Goal: Task Accomplishment & Management: Complete application form

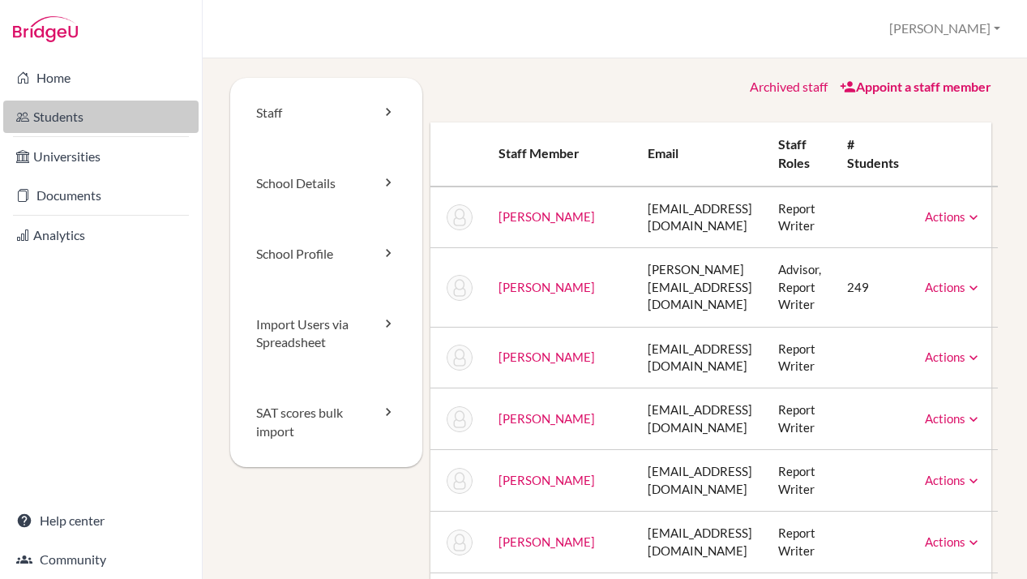
click at [96, 120] on link "Students" at bounding box center [100, 117] width 195 height 32
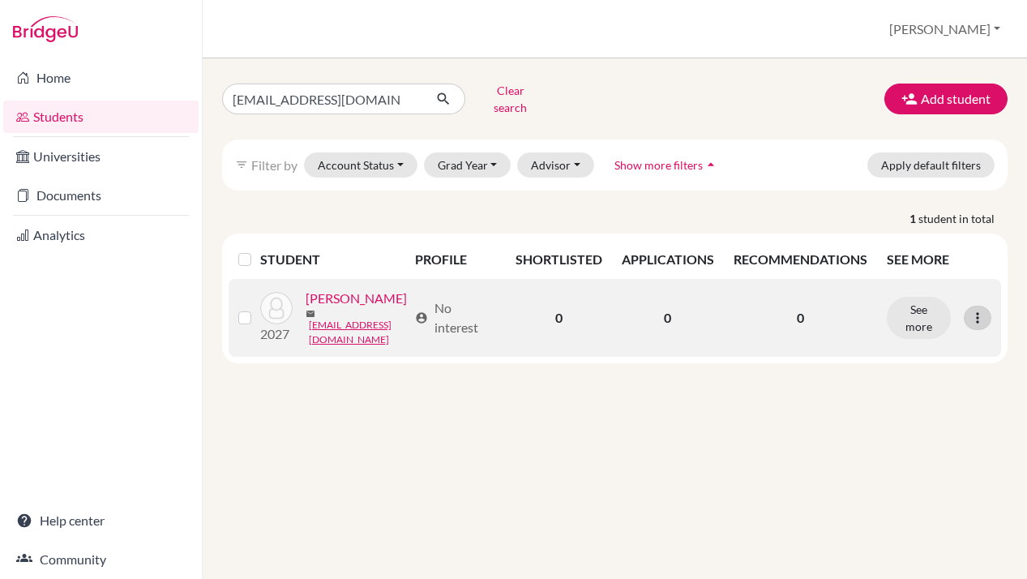
click at [976, 310] on icon at bounding box center [978, 318] width 16 height 16
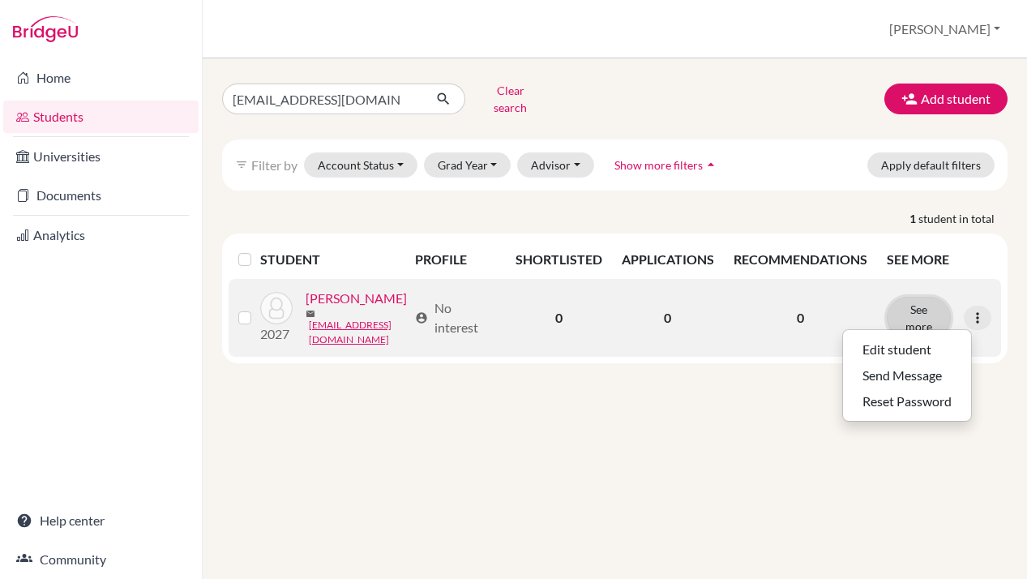
click at [918, 297] on button "See more" at bounding box center [919, 318] width 65 height 42
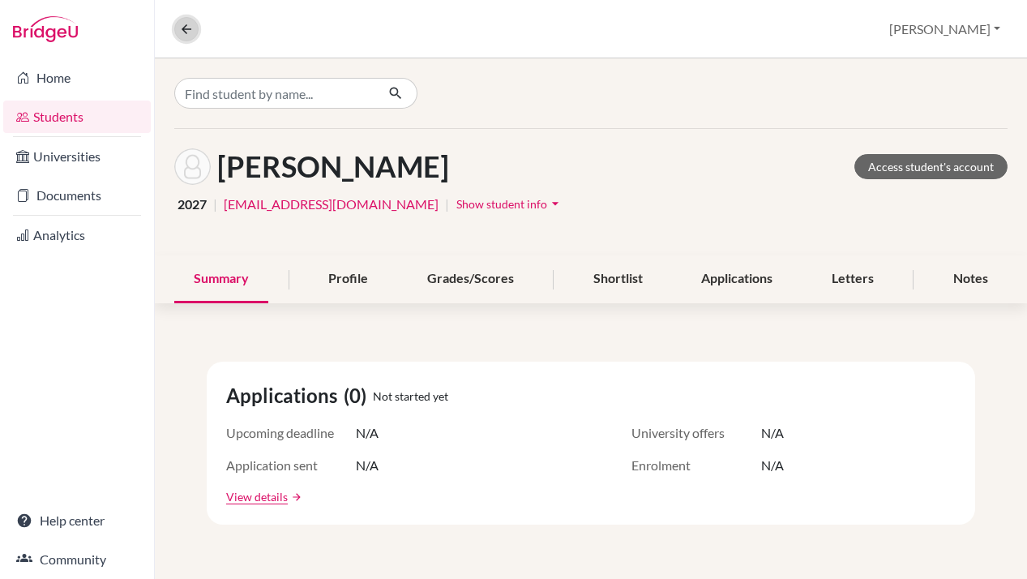
click at [182, 29] on icon at bounding box center [186, 29] width 15 height 15
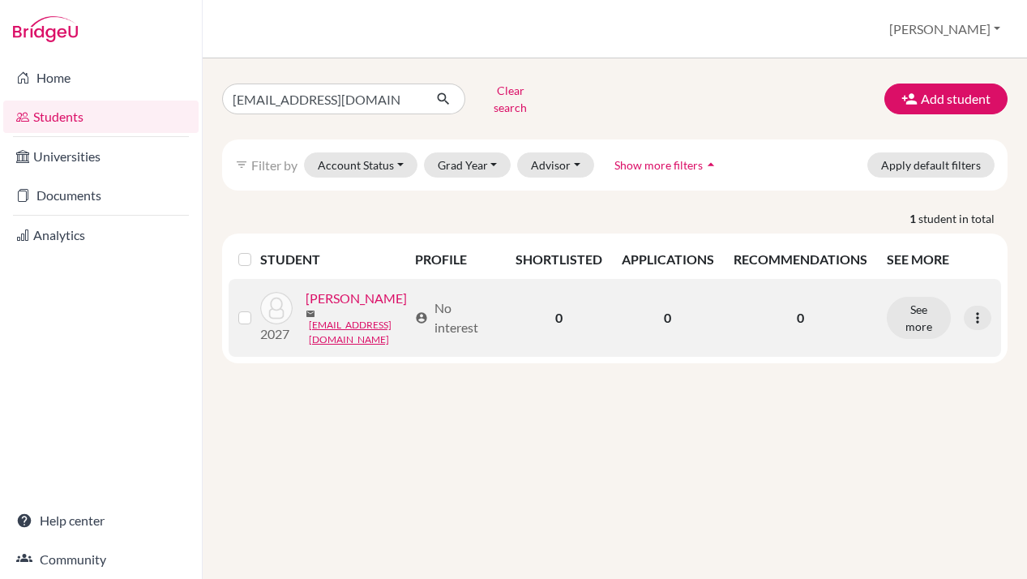
click at [258, 308] on label at bounding box center [258, 308] width 0 height 0
click at [0, 0] on input "checkbox" at bounding box center [0, 0] width 0 height 0
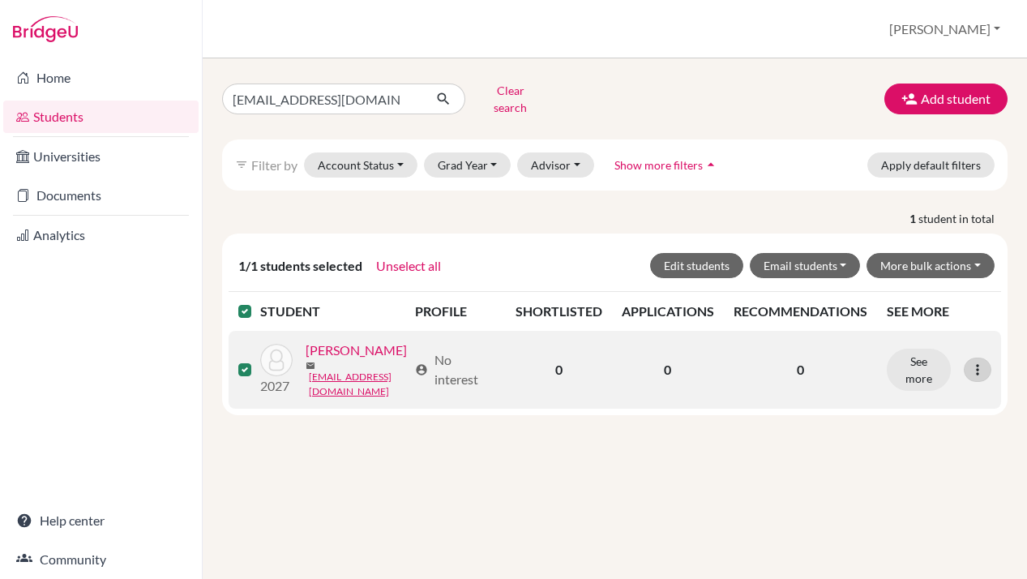
click at [973, 362] on icon at bounding box center [978, 370] width 16 height 16
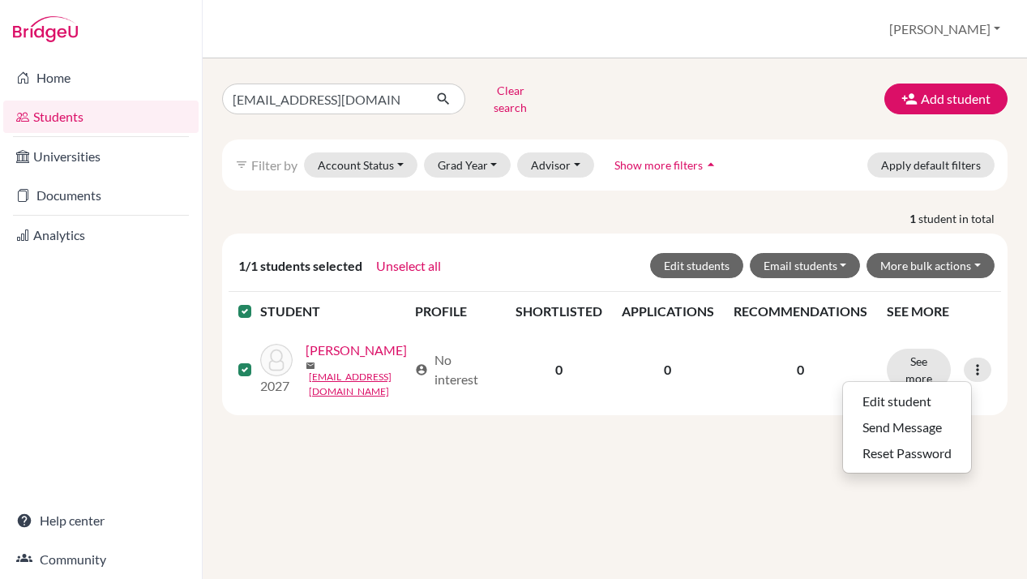
click at [763, 497] on div "cconnor@aisa.sch.ae Clear search Add student filter_list Filter by Account Stat…" at bounding box center [615, 318] width 825 height 521
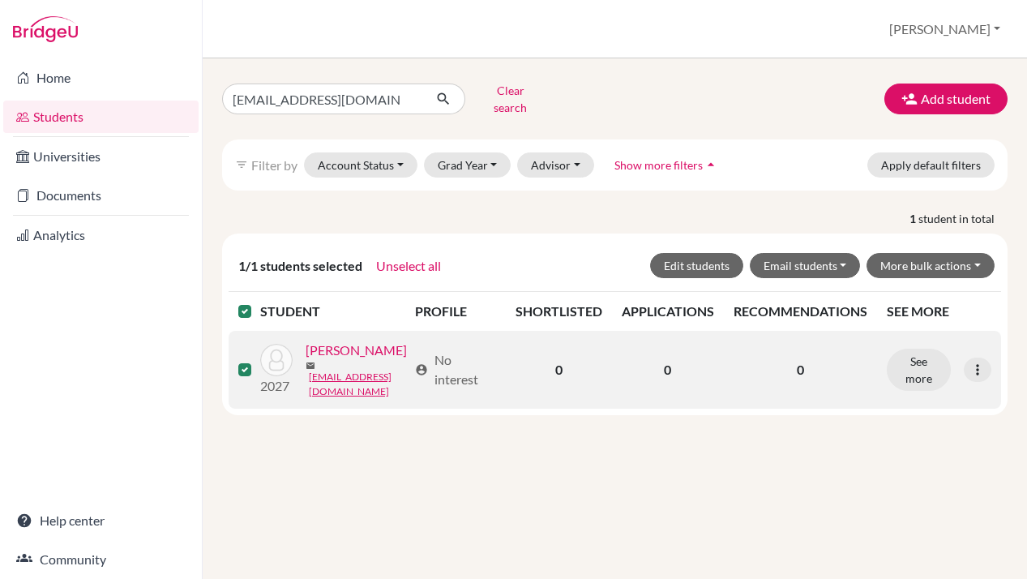
click at [237, 350] on td at bounding box center [245, 370] width 32 height 78
click at [258, 360] on label at bounding box center [258, 360] width 0 height 0
click at [0, 0] on input "checkbox" at bounding box center [0, 0] width 0 height 0
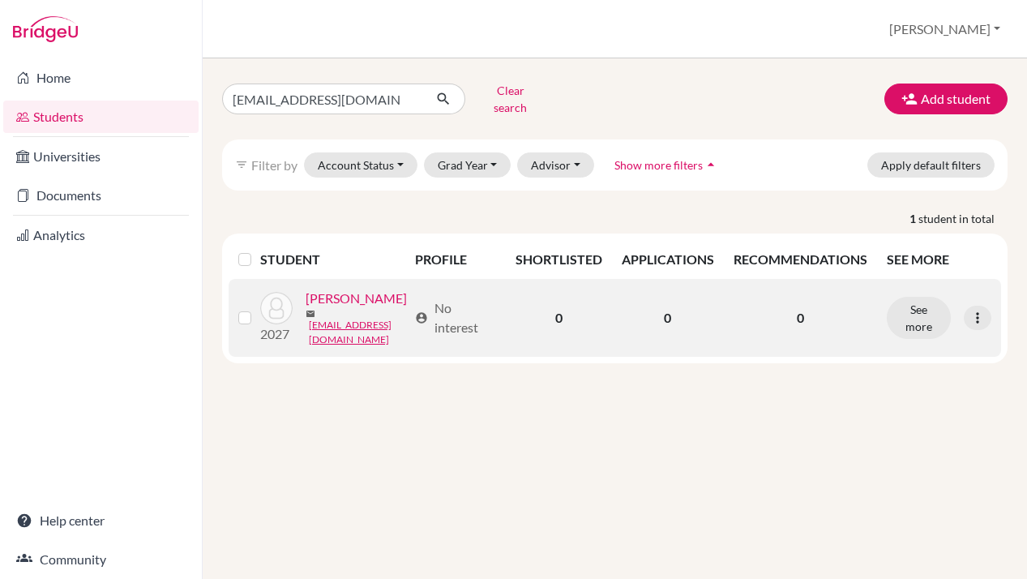
click at [343, 289] on link "OConnor, Catherine" at bounding box center [356, 298] width 101 height 19
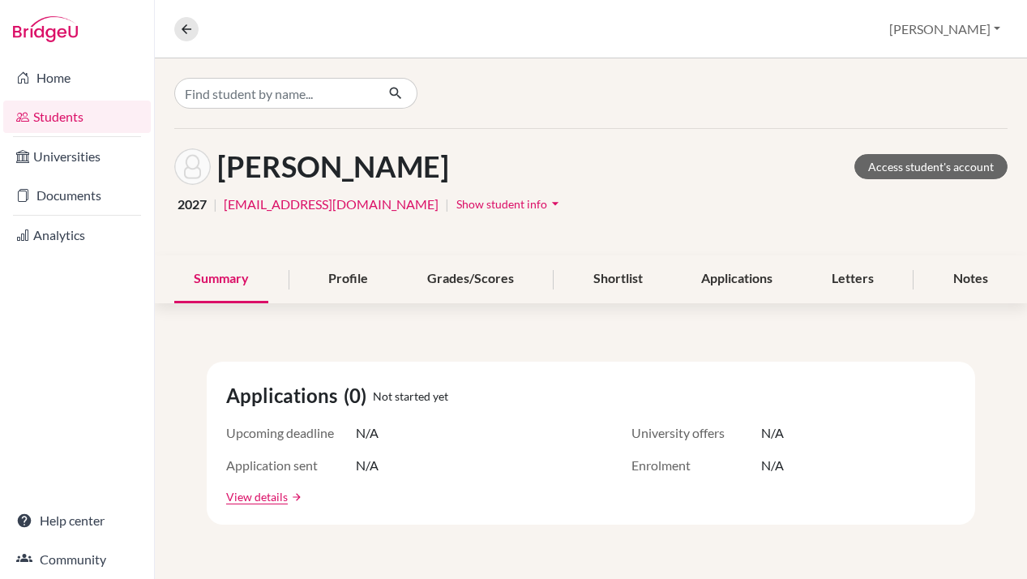
click at [457, 204] on span "Show student info" at bounding box center [502, 204] width 91 height 14
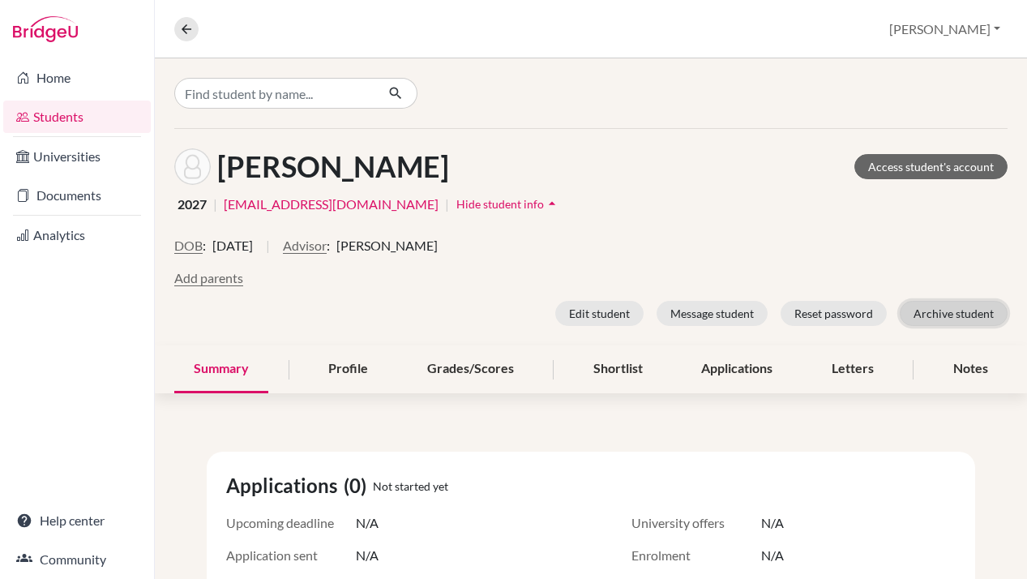
click at [974, 307] on button "Archive student" at bounding box center [954, 313] width 108 height 25
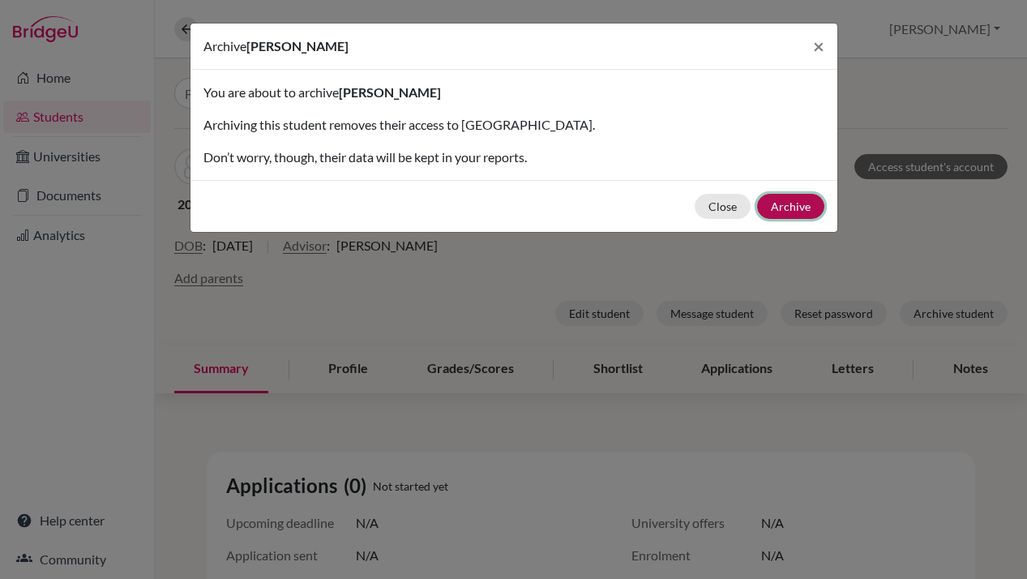
click at [793, 203] on button "Archive" at bounding box center [790, 206] width 67 height 25
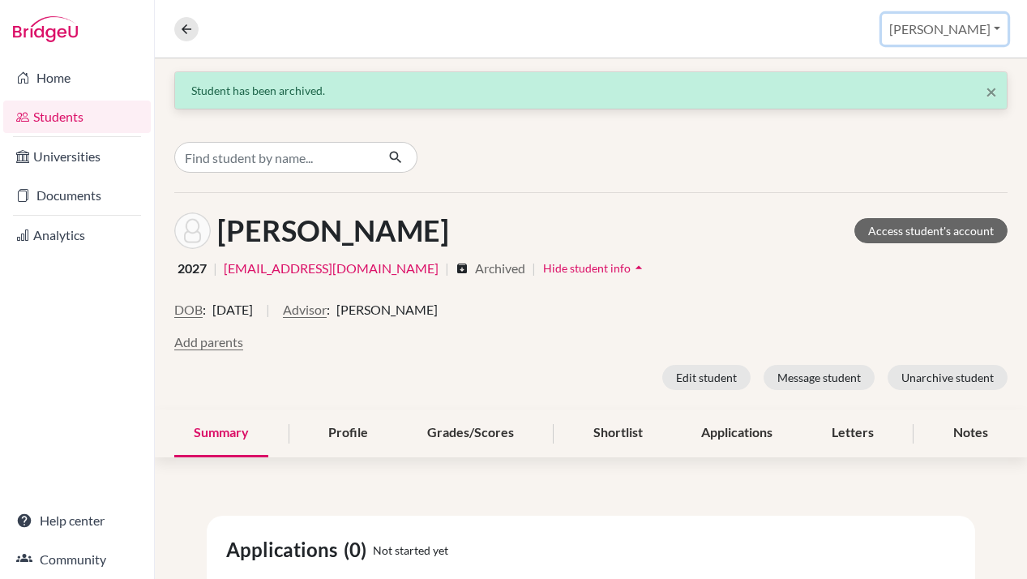
click at [954, 27] on button "[PERSON_NAME]" at bounding box center [945, 29] width 126 height 31
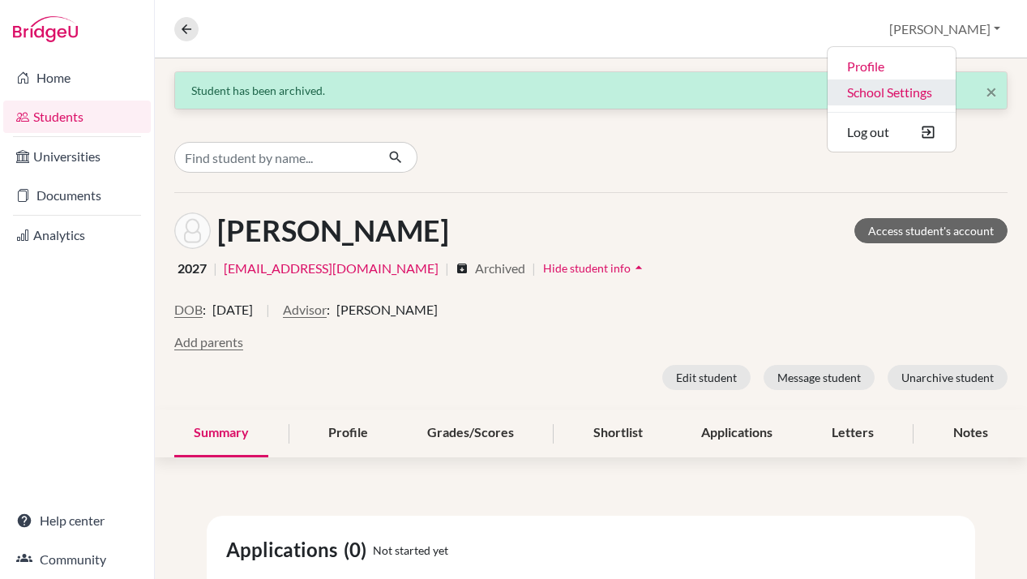
click at [938, 95] on link "School Settings" at bounding box center [892, 92] width 128 height 26
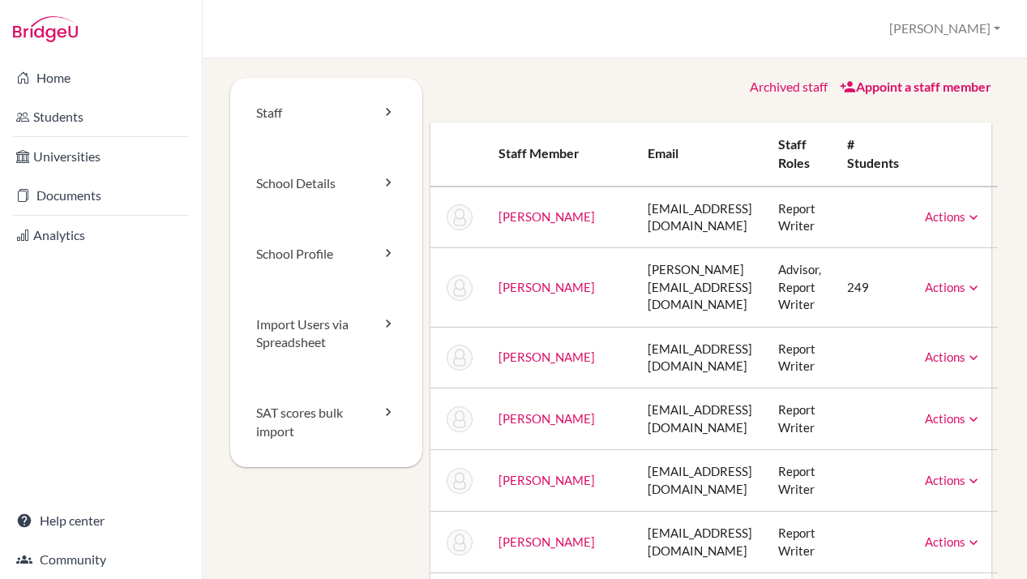
click at [933, 86] on link "Appoint a staff member" at bounding box center [916, 86] width 152 height 15
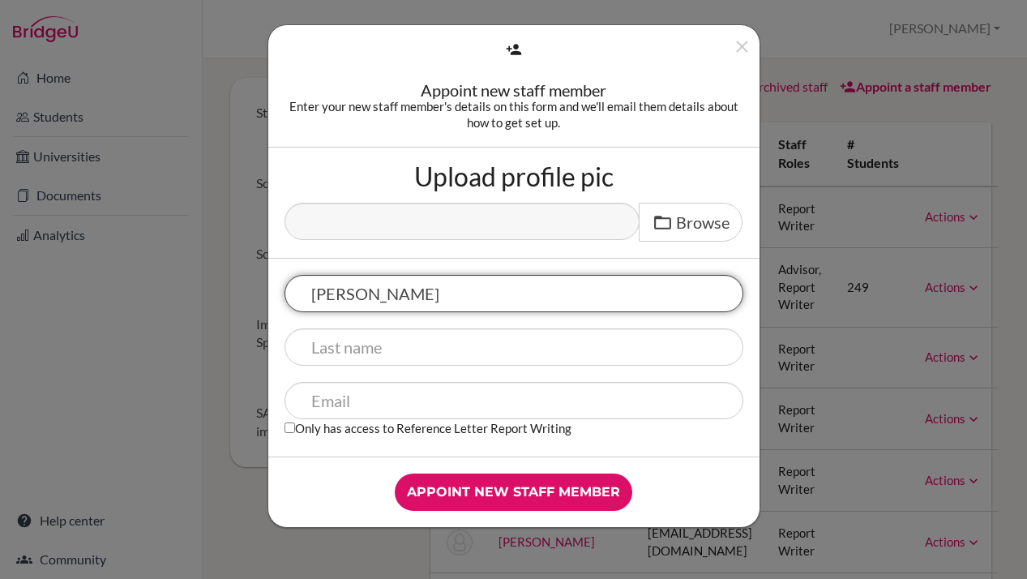
type input "[PERSON_NAME]"
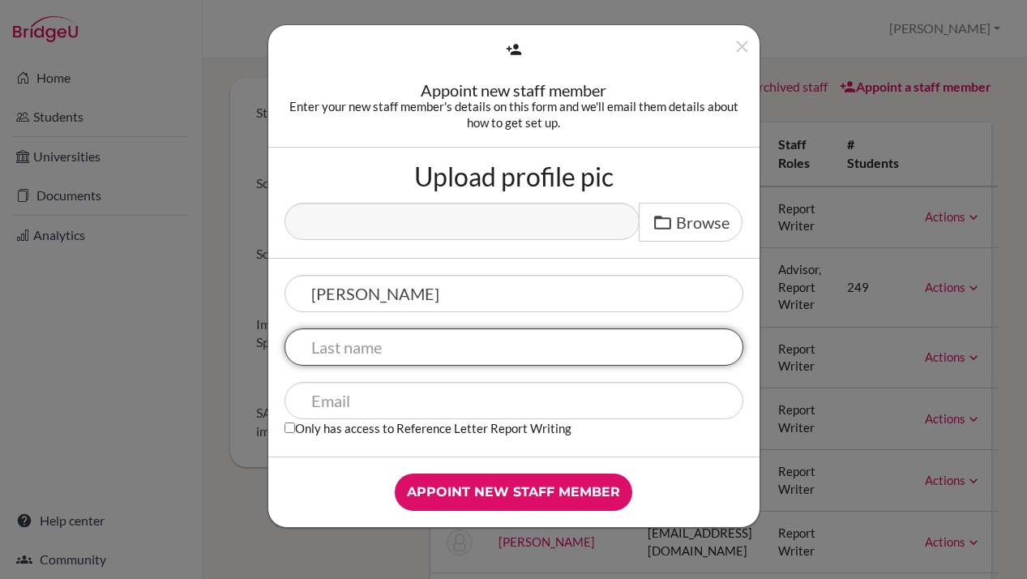
click at [392, 358] on input "text" at bounding box center [514, 346] width 459 height 37
type input "[PERSON_NAME]"
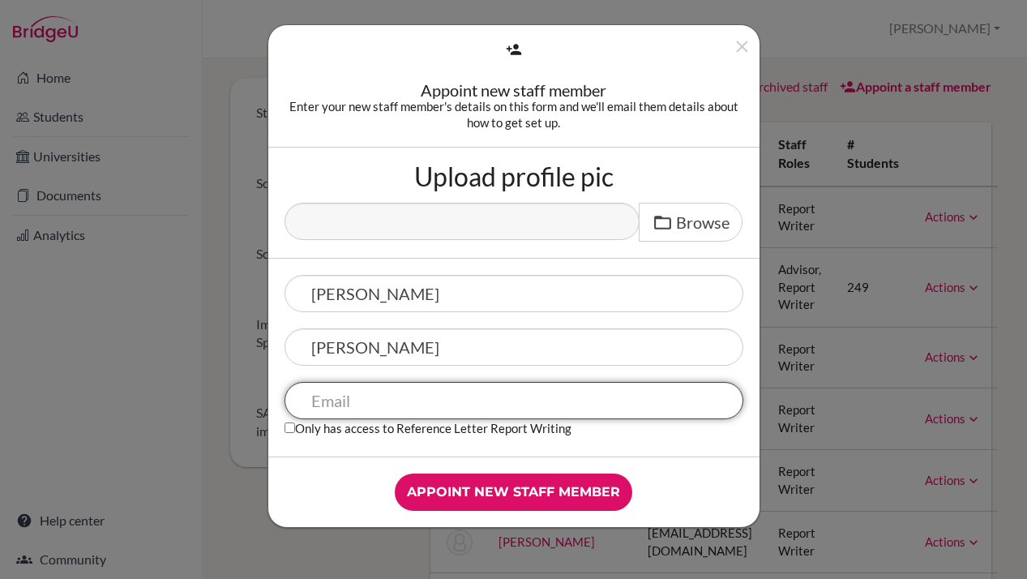
click at [376, 407] on input "text" at bounding box center [514, 400] width 459 height 37
type input "[EMAIL_ADDRESS][DOMAIN_NAME]"
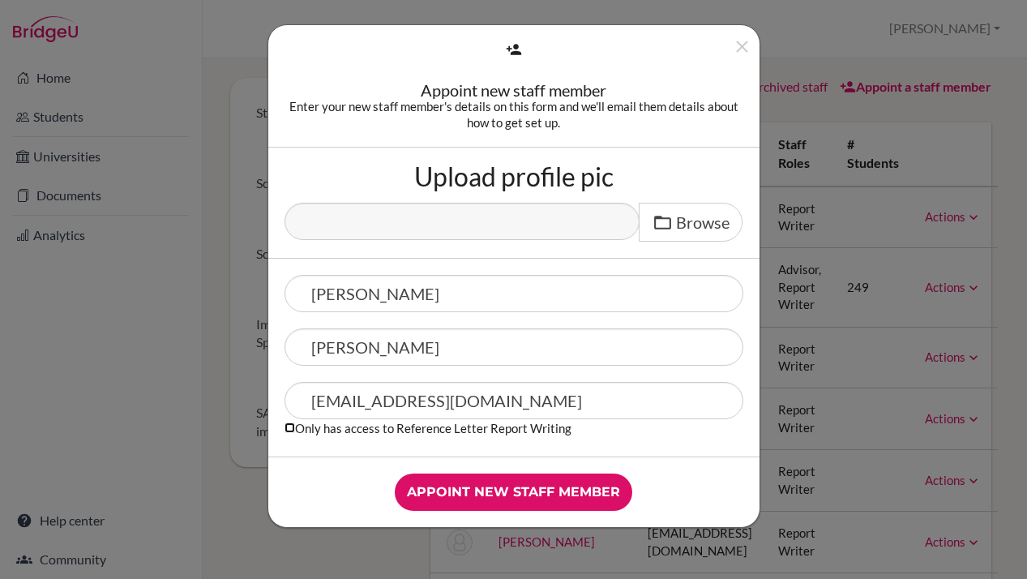
click at [289, 427] on input "Only has access to Reference Letter Report Writing" at bounding box center [290, 427] width 11 height 11
checkbox input "true"
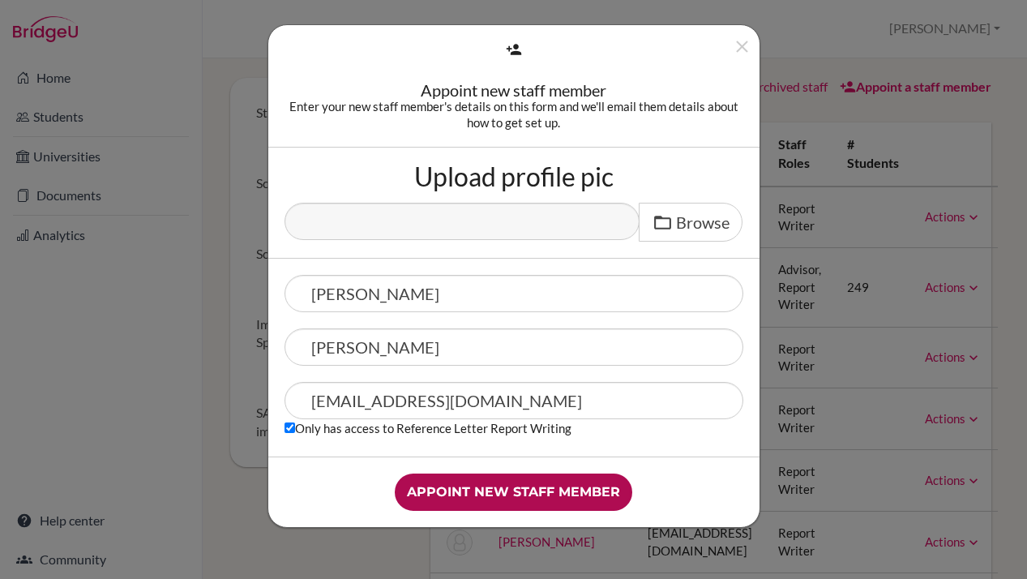
click at [550, 491] on input "Appoint new staff member" at bounding box center [514, 492] width 238 height 37
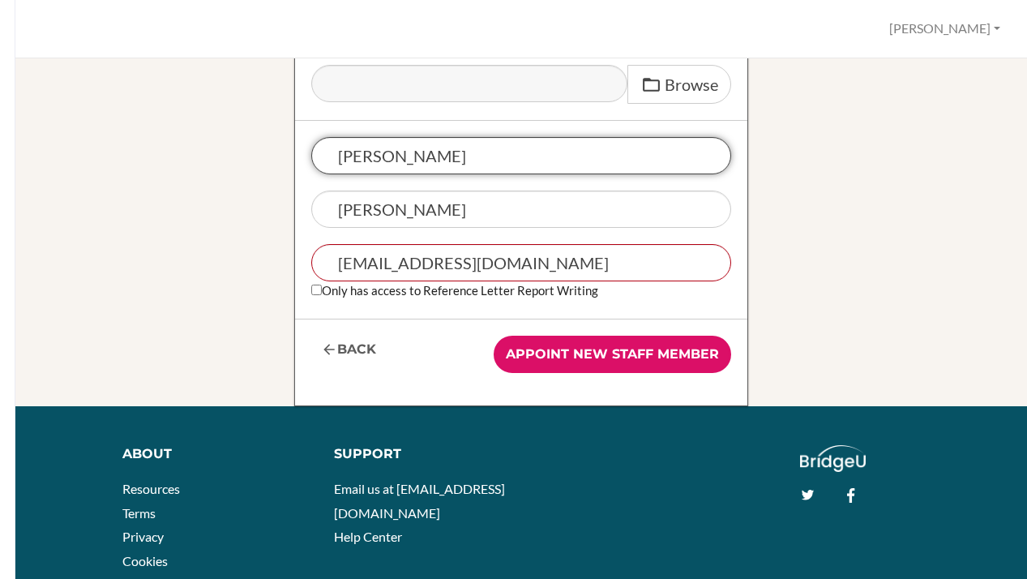
scroll to position [342, 0]
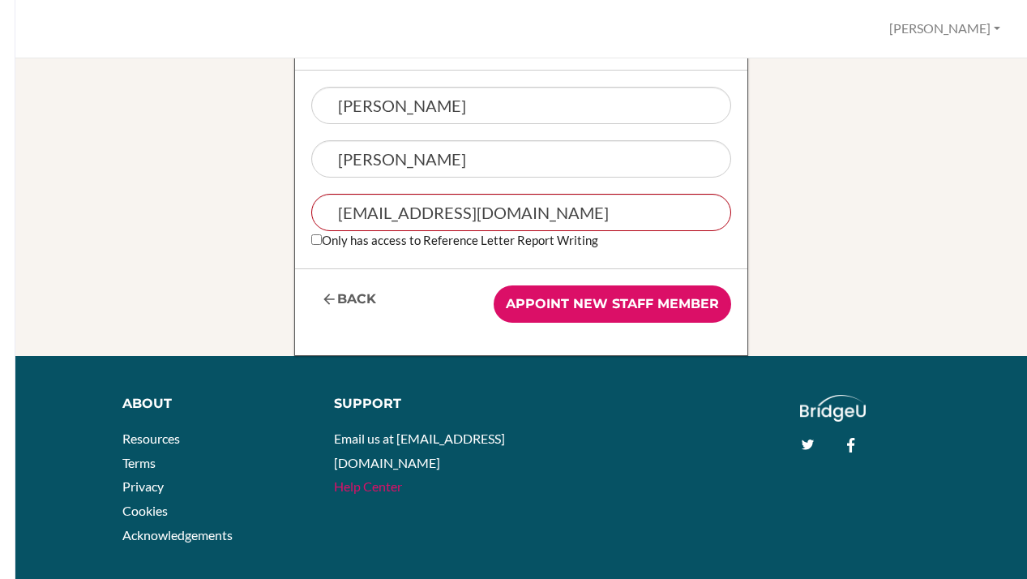
click at [375, 478] on link "Help Center" at bounding box center [368, 485] width 68 height 15
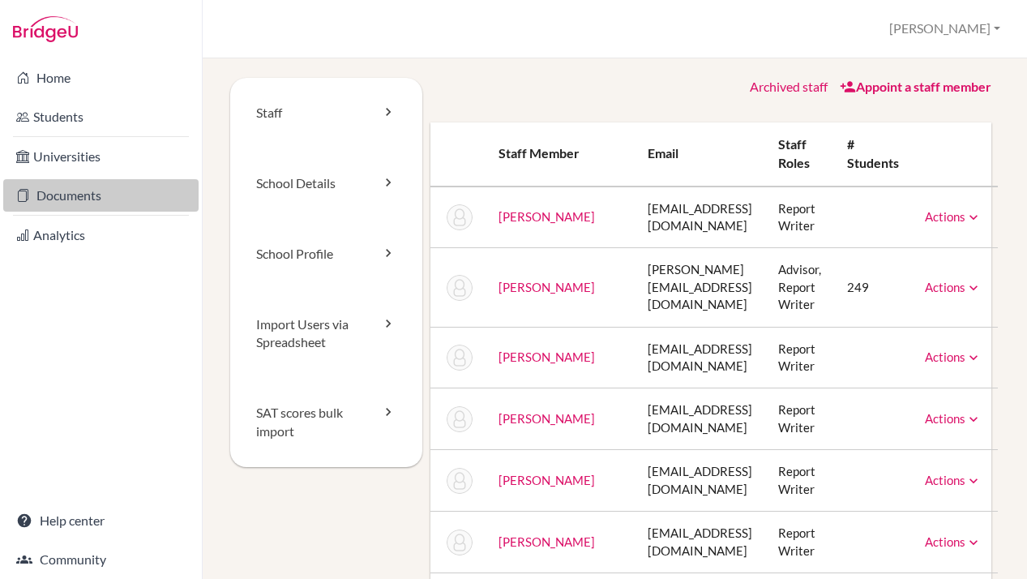
click at [65, 194] on link "Documents" at bounding box center [100, 195] width 195 height 32
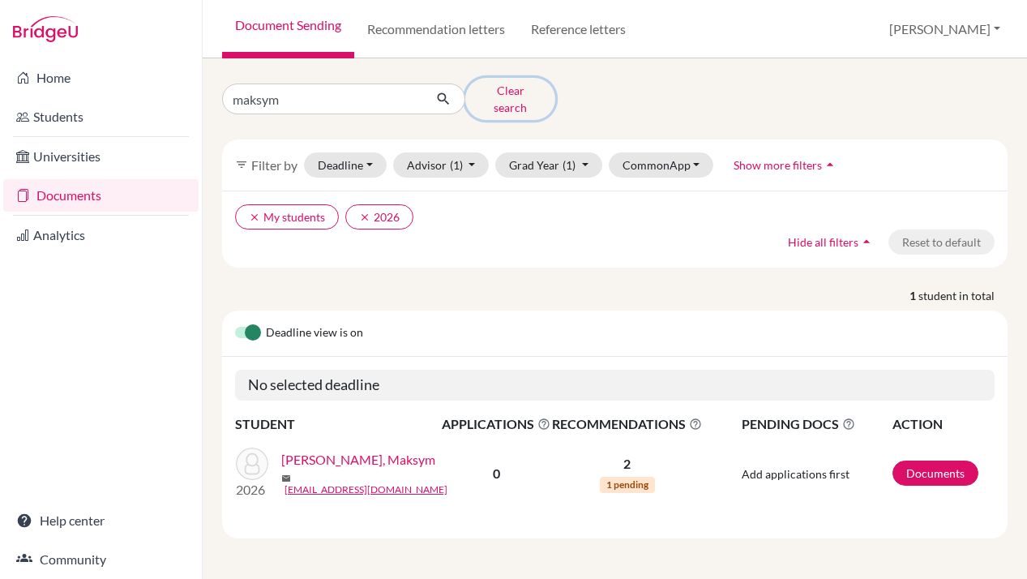
click at [508, 91] on button "Clear search" at bounding box center [510, 99] width 90 height 42
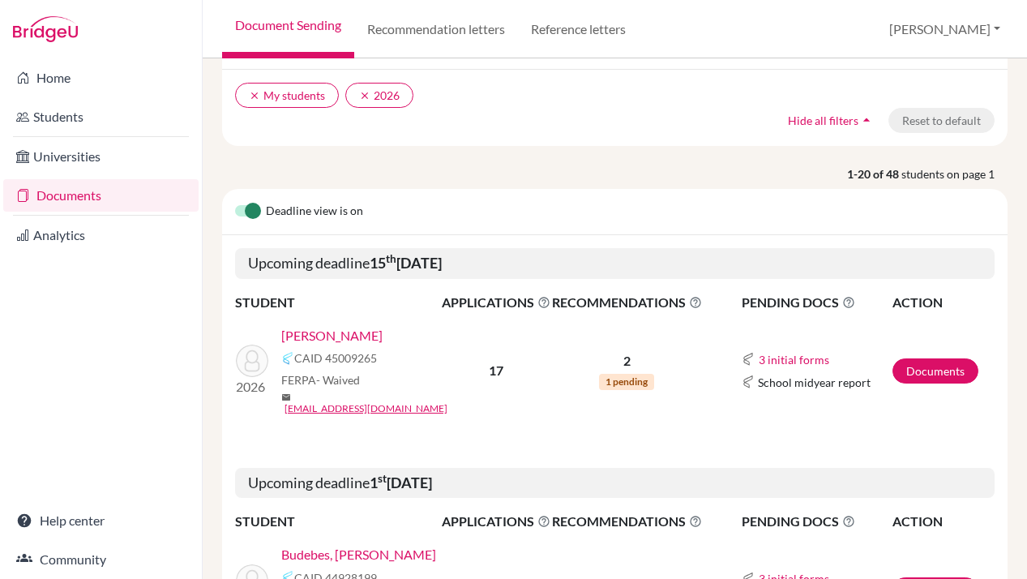
scroll to position [132, 0]
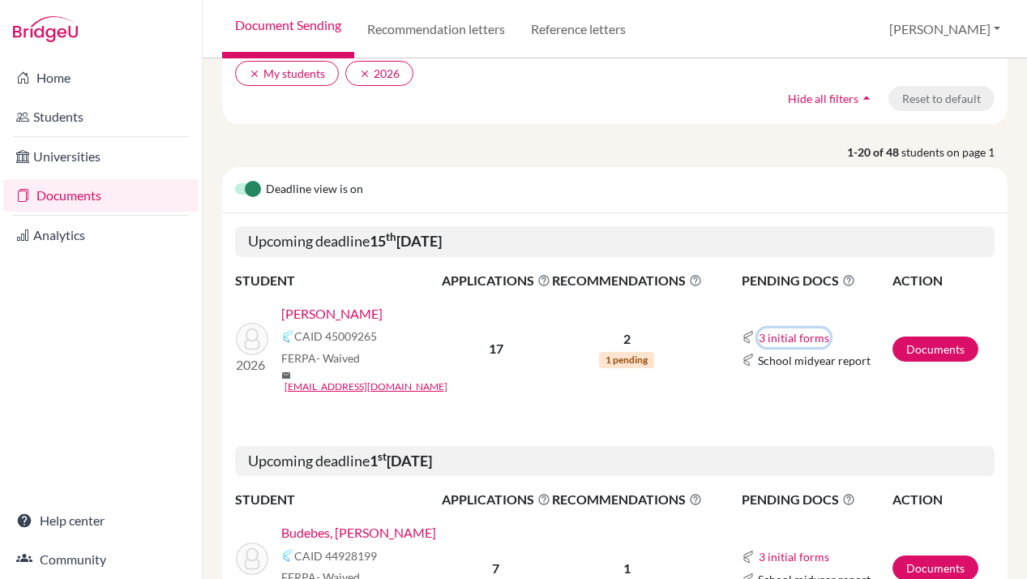
click at [800, 336] on button "3 initial forms" at bounding box center [794, 337] width 72 height 19
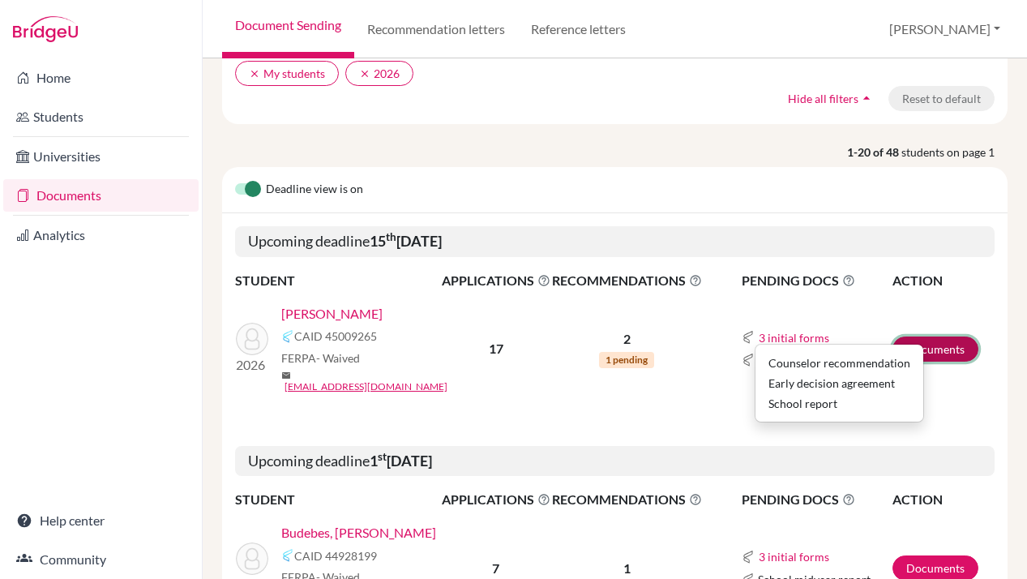
click at [944, 343] on link "Documents" at bounding box center [936, 349] width 86 height 25
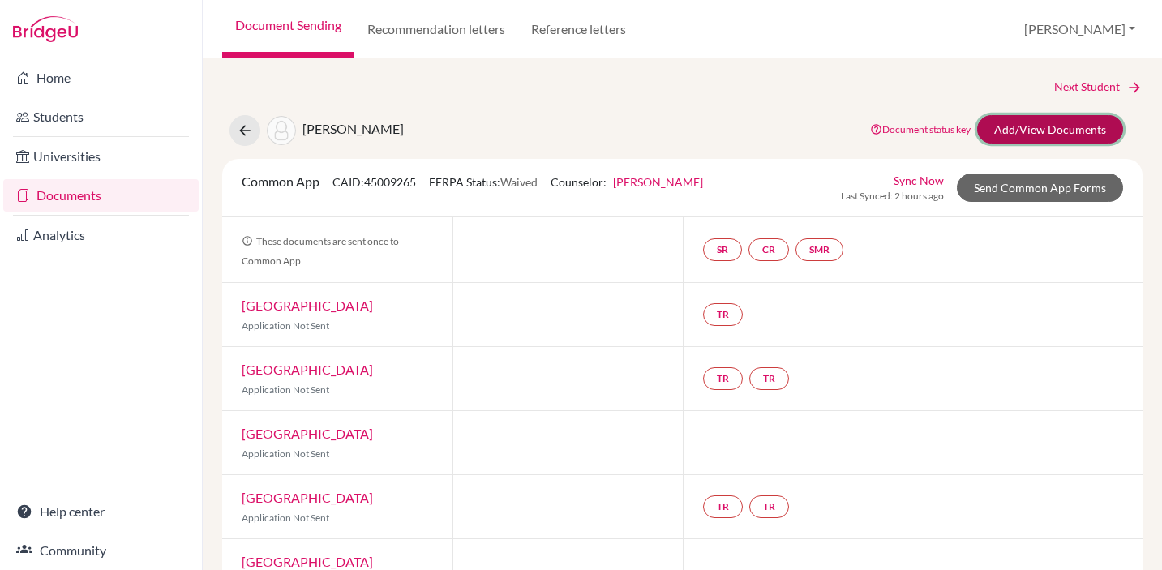
click at [743, 124] on link "Add/View Documents" at bounding box center [1050, 129] width 146 height 28
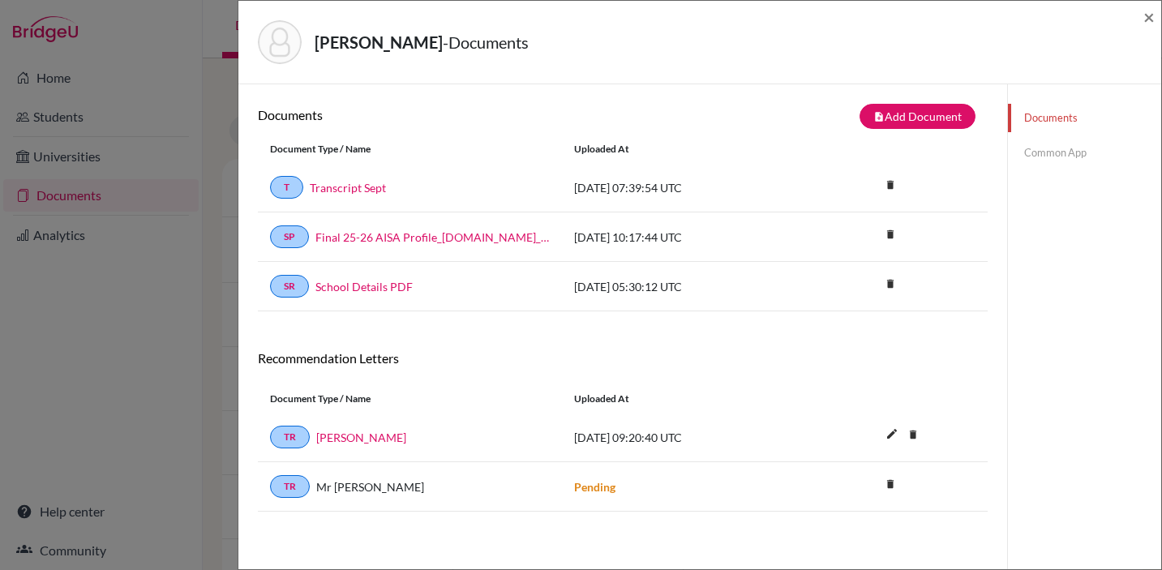
click at [743, 155] on link "Common App" at bounding box center [1084, 153] width 153 height 28
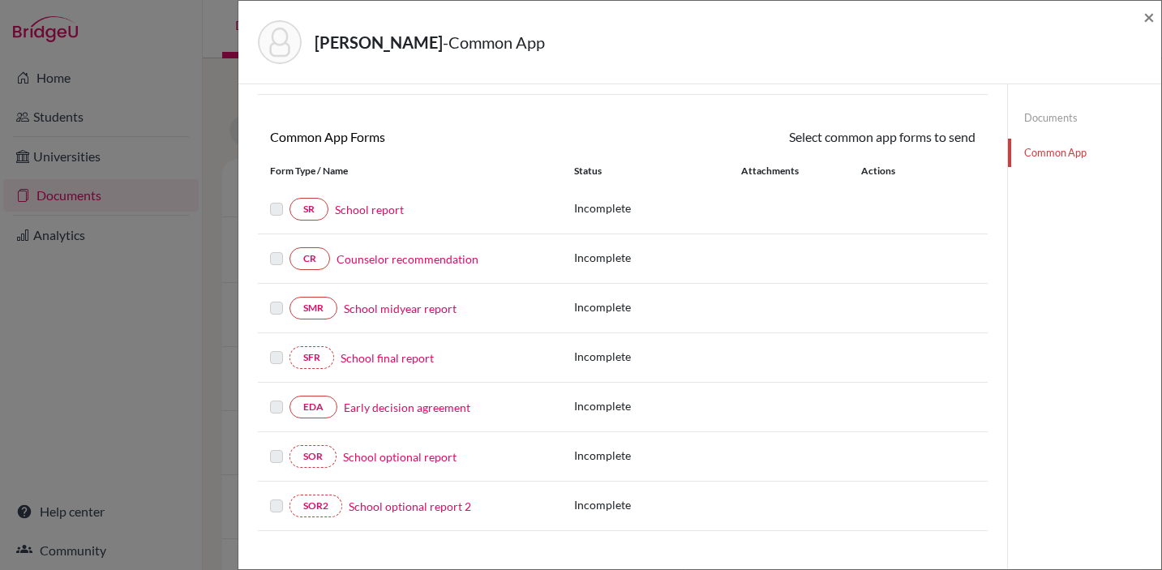
scroll to position [118, 0]
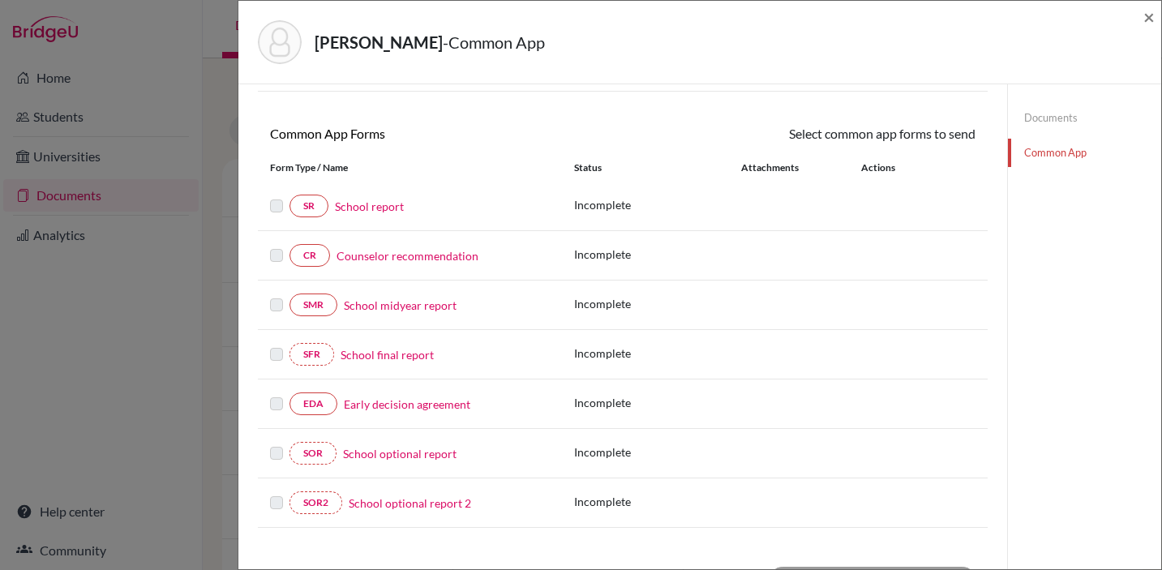
click at [360, 206] on link "School report" at bounding box center [369, 206] width 69 height 17
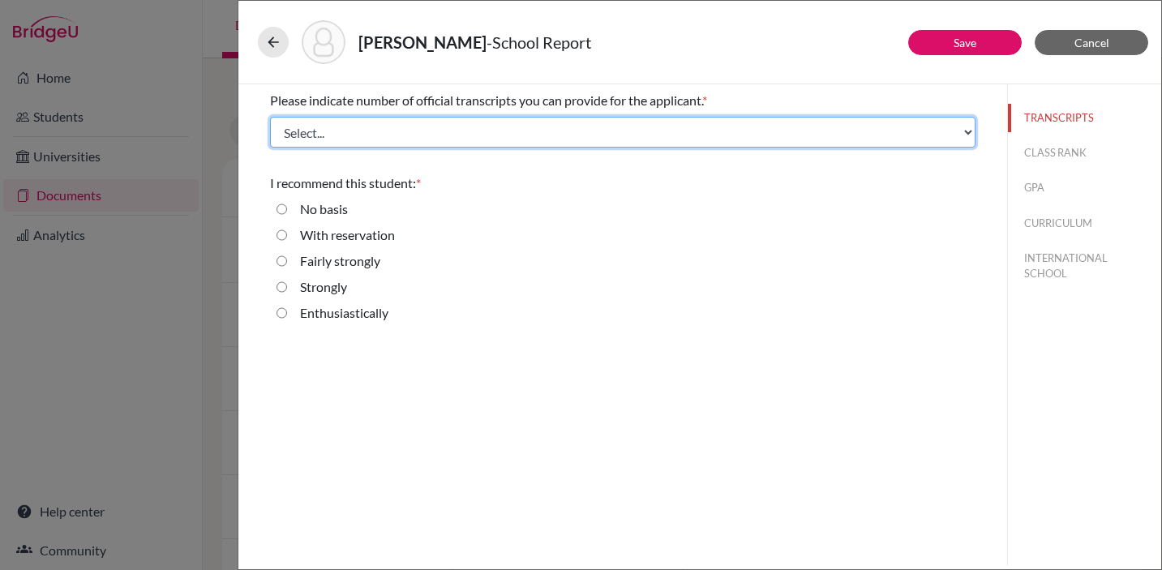
click at [457, 124] on select "Select... 1 2 3 4" at bounding box center [622, 132] width 705 height 31
select select "1"
click at [270, 117] on select "Select... 1 2 3 4" at bounding box center [622, 132] width 705 height 31
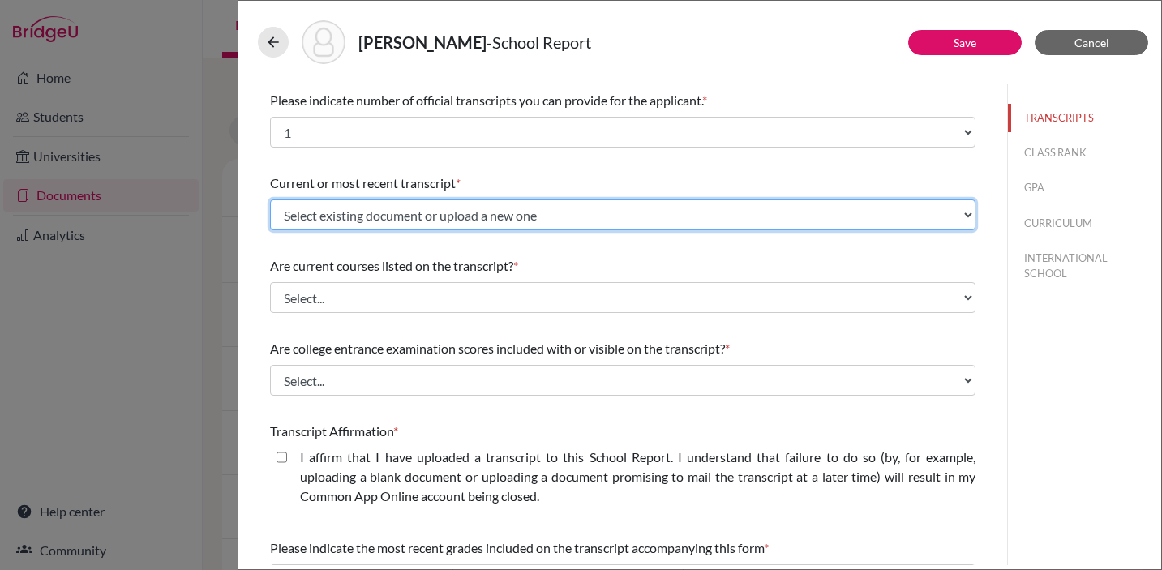
click at [482, 212] on select "Select existing document or upload a new one Transcript Sept Upload New File" at bounding box center [622, 214] width 705 height 31
select select "667352"
click at [270, 199] on select "Select existing document or upload a new one Transcript Sept Upload New File" at bounding box center [622, 214] width 705 height 31
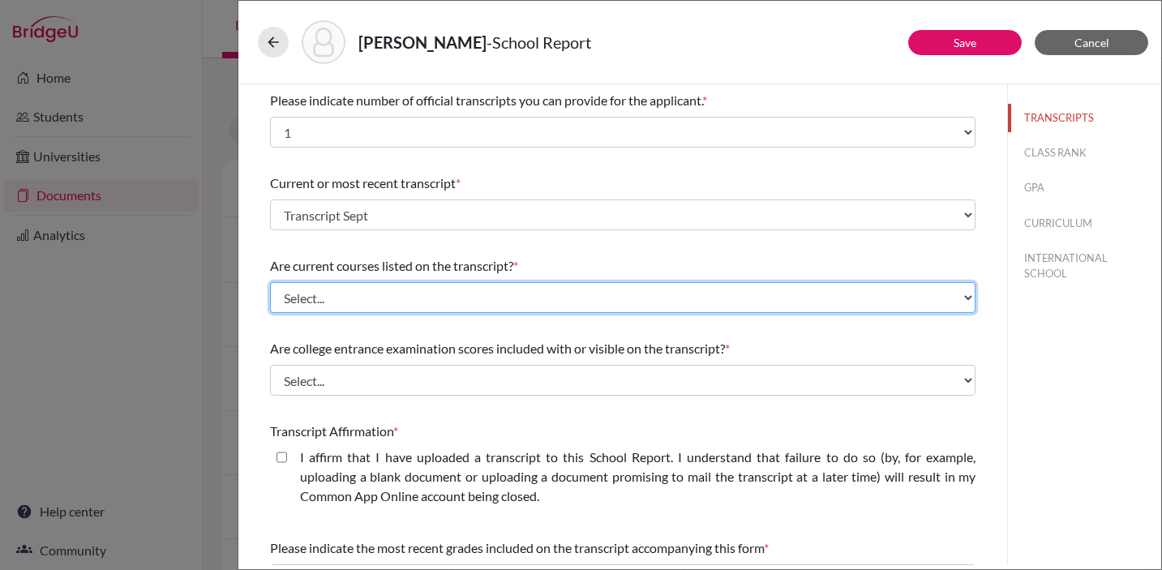
click at [332, 301] on select "Select... Yes No" at bounding box center [622, 297] width 705 height 31
select select "1"
click at [270, 282] on select "Select... Yes No" at bounding box center [622, 297] width 705 height 31
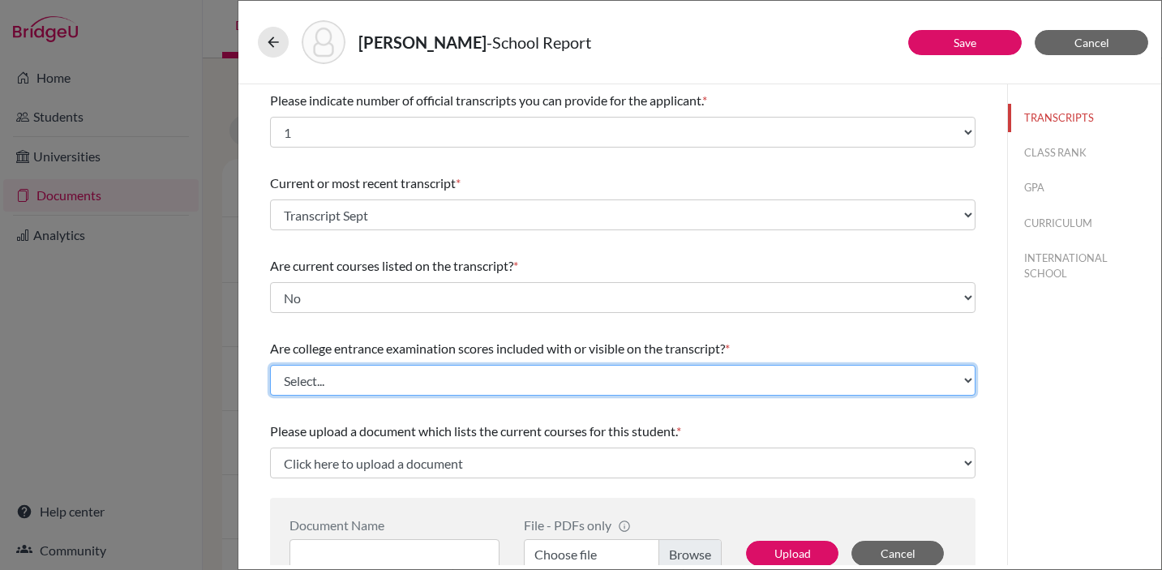
click at [371, 379] on select "Select... Yes No" at bounding box center [622, 380] width 705 height 31
select select "1"
click at [270, 365] on select "Select... Yes No" at bounding box center [622, 380] width 705 height 31
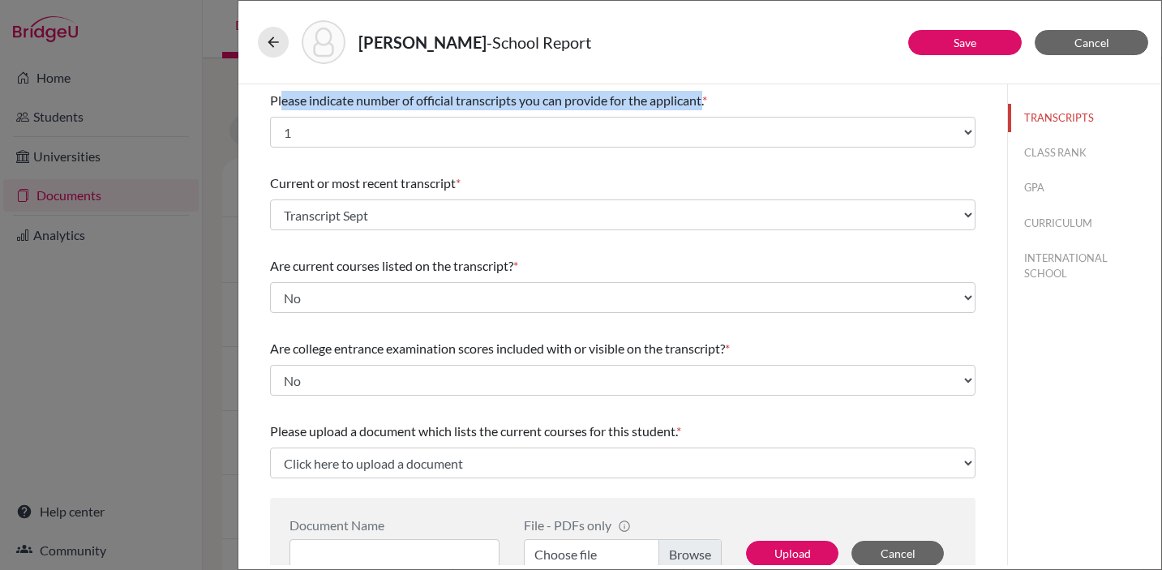
drag, startPoint x: 710, startPoint y: 101, endPoint x: 281, endPoint y: 91, distance: 428.3
click at [281, 91] on div "Please indicate number of official transcripts you can provide for the applican…" at bounding box center [622, 100] width 705 height 19
click at [702, 101] on span "Please indicate number of official transcripts you can provide for the applican…" at bounding box center [486, 99] width 432 height 15
drag, startPoint x: 709, startPoint y: 101, endPoint x: 270, endPoint y: 98, distance: 438.7
click at [270, 98] on span "Please indicate number of official transcripts you can provide for the applican…" at bounding box center [486, 99] width 432 height 15
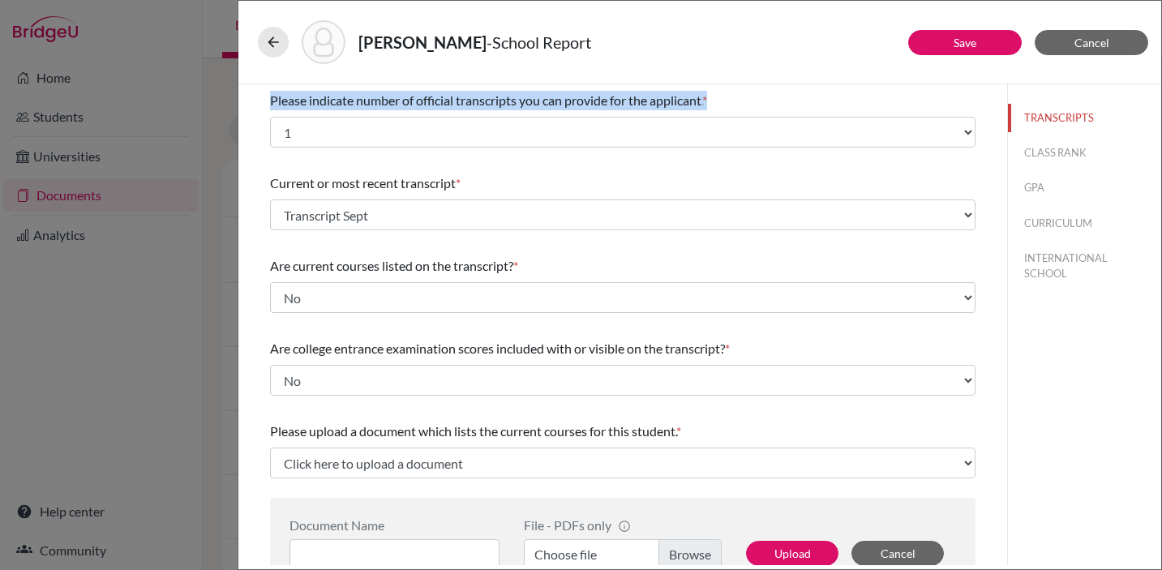
drag, startPoint x: 472, startPoint y: 183, endPoint x: 268, endPoint y: 190, distance: 203.6
click at [268, 190] on div "Please indicate number of official transcripts you can provide for the applican…" at bounding box center [623, 527] width 744 height 886
copy div "Current or most recent transcript *"
drag, startPoint x: 523, startPoint y: 264, endPoint x: 272, endPoint y: 270, distance: 251.5
click at [272, 270] on div "Are current courses listed on the transcript? *" at bounding box center [622, 265] width 705 height 19
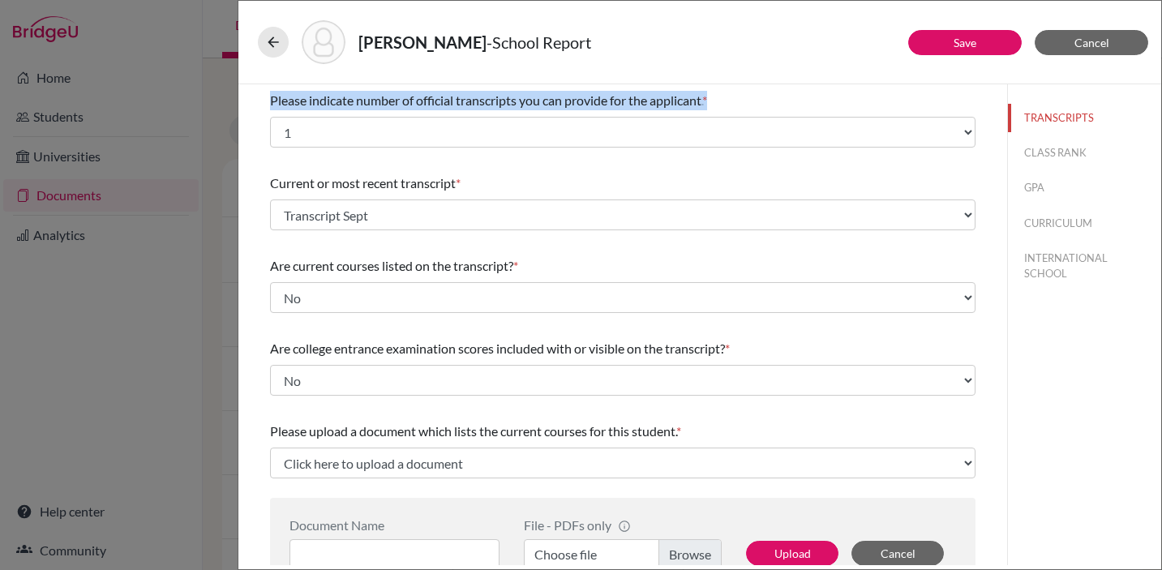
copy div "Are current courses listed on the transcript? *"
drag, startPoint x: 743, startPoint y: 346, endPoint x: 264, endPoint y: 352, distance: 478.5
click at [264, 352] on div "Please indicate number of official transcripts you can provide for the applican…" at bounding box center [623, 527] width 744 height 886
copy div "Are college entrance examination scores included with or visible on the transcr…"
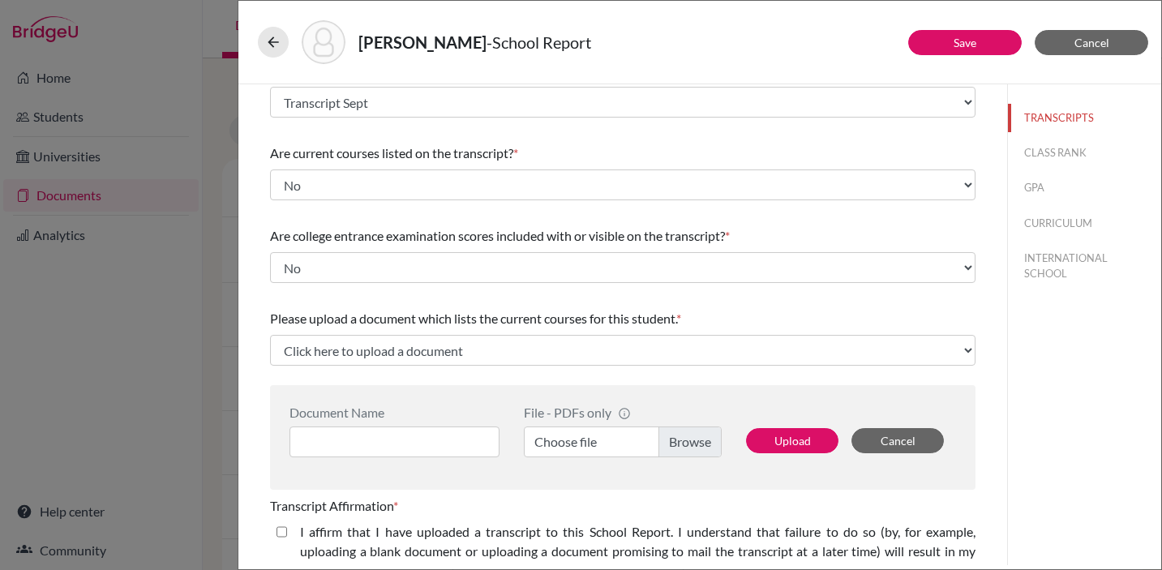
scroll to position [114, 0]
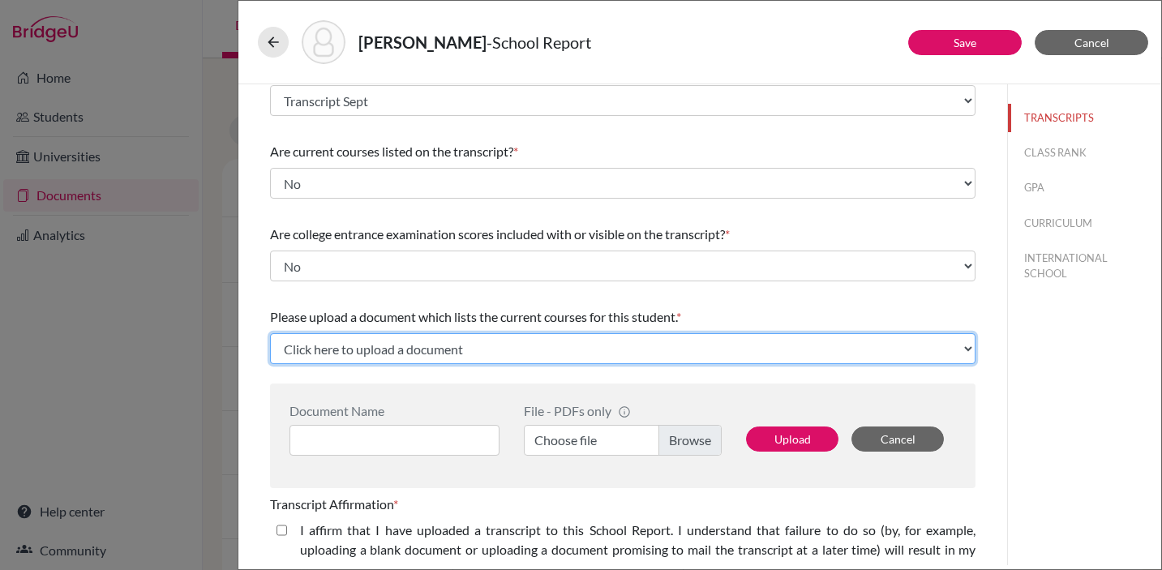
click at [474, 347] on select "Click here to upload a document Upload New File" at bounding box center [622, 348] width 705 height 31
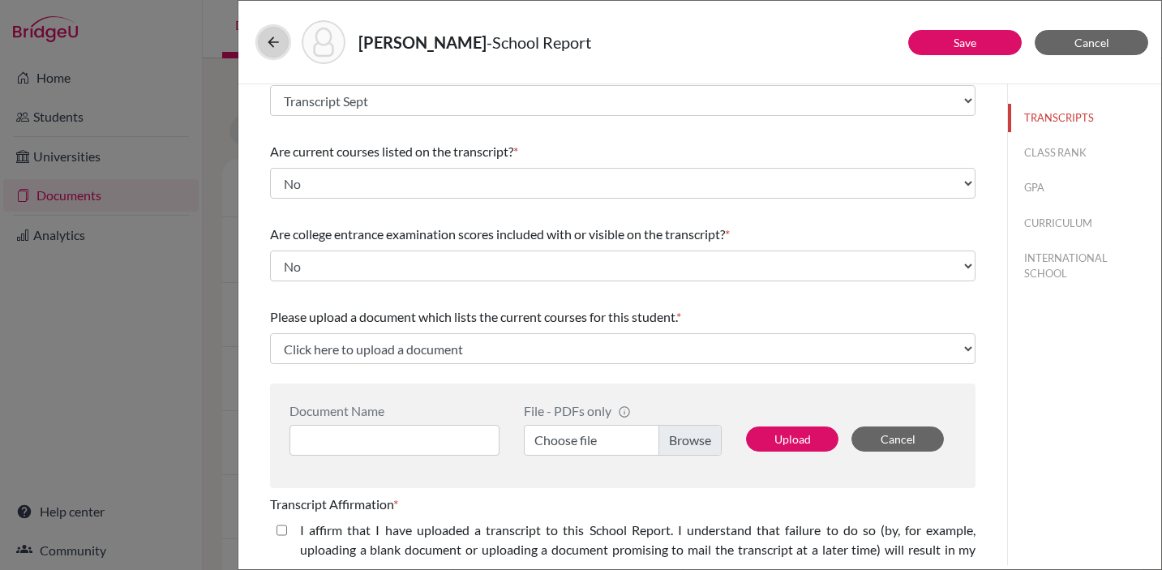
click at [272, 44] on icon at bounding box center [273, 42] width 16 height 16
